Goal: Information Seeking & Learning: Compare options

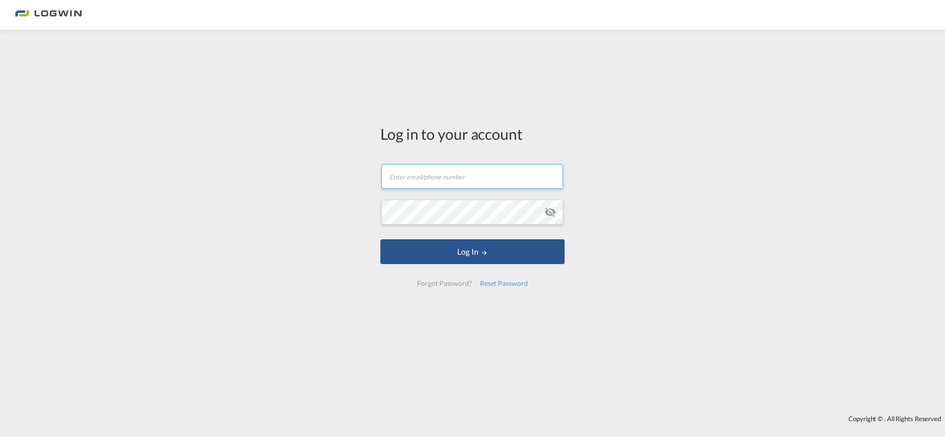
click at [430, 177] on input "text" at bounding box center [472, 176] width 182 height 25
type input "[PERSON_NAME][EMAIL_ADDRESS][DOMAIN_NAME]"
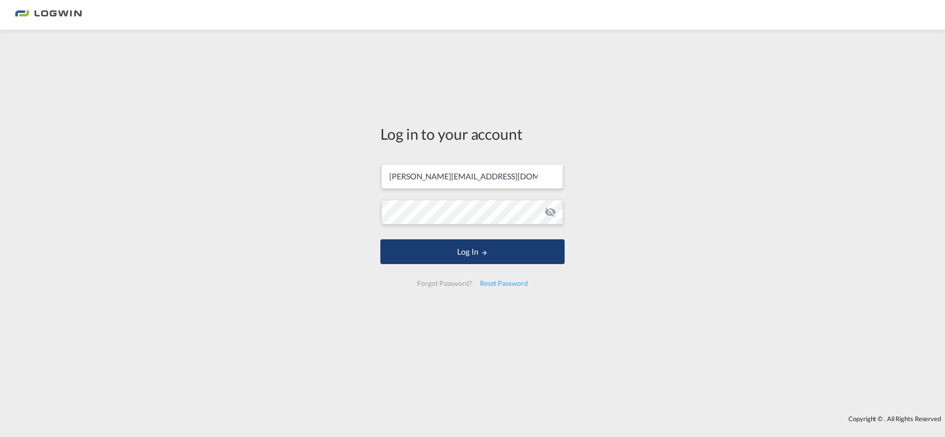
click at [466, 250] on button "Log In" at bounding box center [472, 251] width 184 height 25
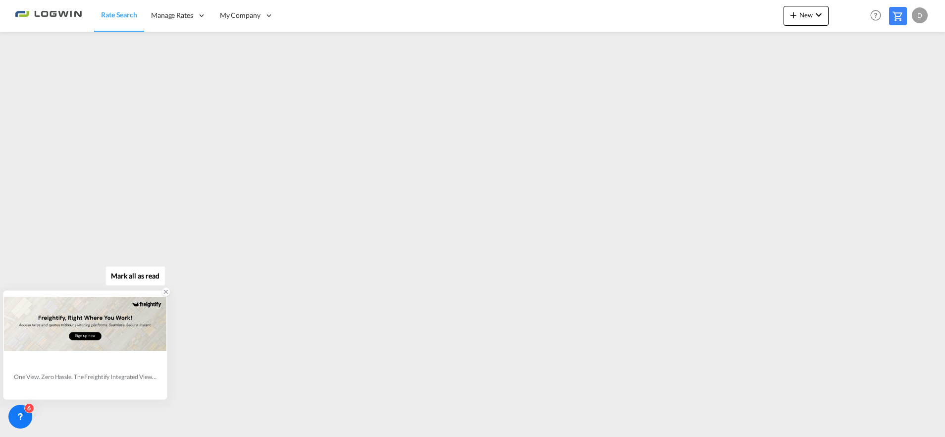
click at [164, 293] on icon at bounding box center [165, 291] width 7 height 7
